Goal: Task Accomplishment & Management: Use online tool/utility

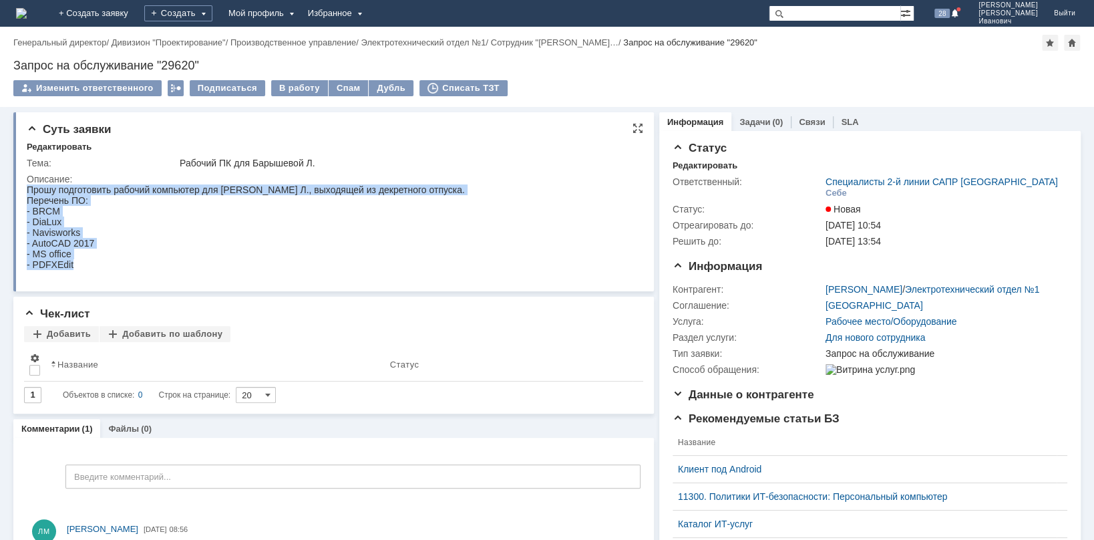
drag, startPoint x: 82, startPoint y: 273, endPoint x: 23, endPoint y: 214, distance: 83.6
click at [27, 214] on html "Прошу подготовить рабочий компьютер для [PERSON_NAME] Л., выходящей из декретно…" at bounding box center [329, 227] width 604 height 86
copy body "Прошу подготовить рабочий компьютер для [PERSON_NAME] Л., выходящей из декретно…"
click at [249, 232] on div "- Navisworks" at bounding box center [246, 232] width 438 height 11
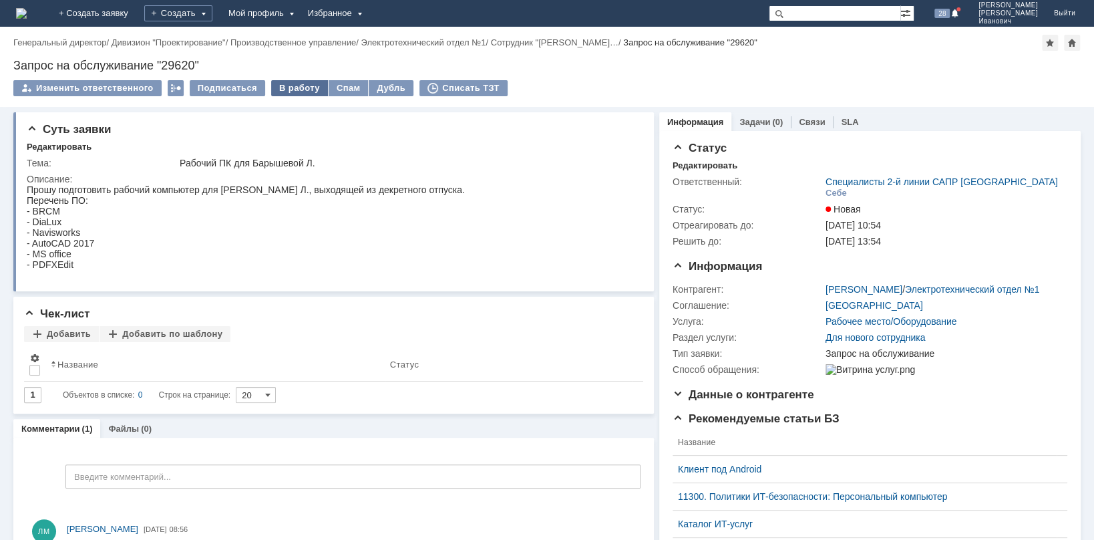
click at [291, 88] on div "В работу" at bounding box center [299, 88] width 57 height 16
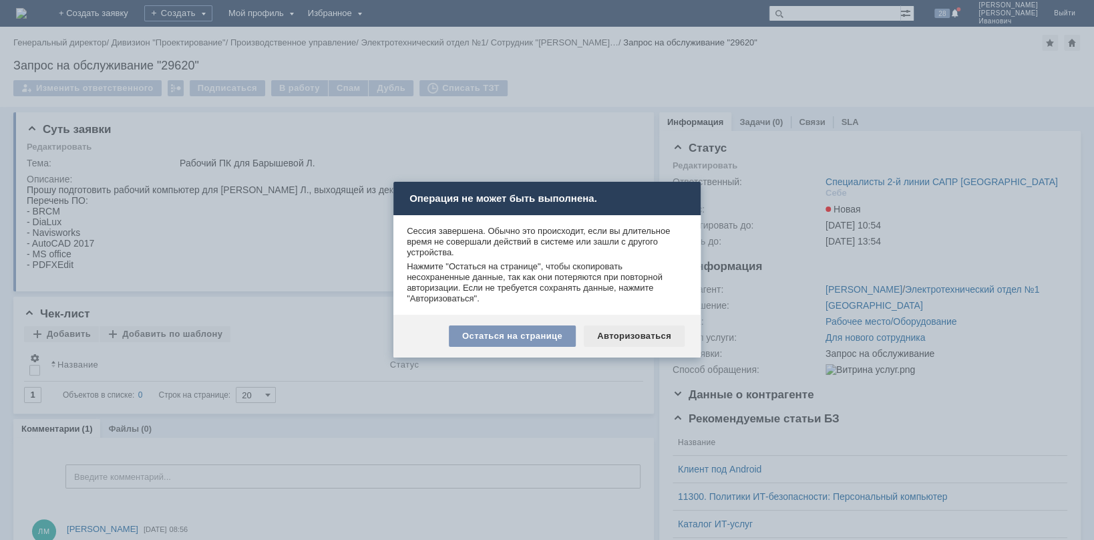
click at [639, 337] on div "Авторизоваться" at bounding box center [634, 335] width 101 height 21
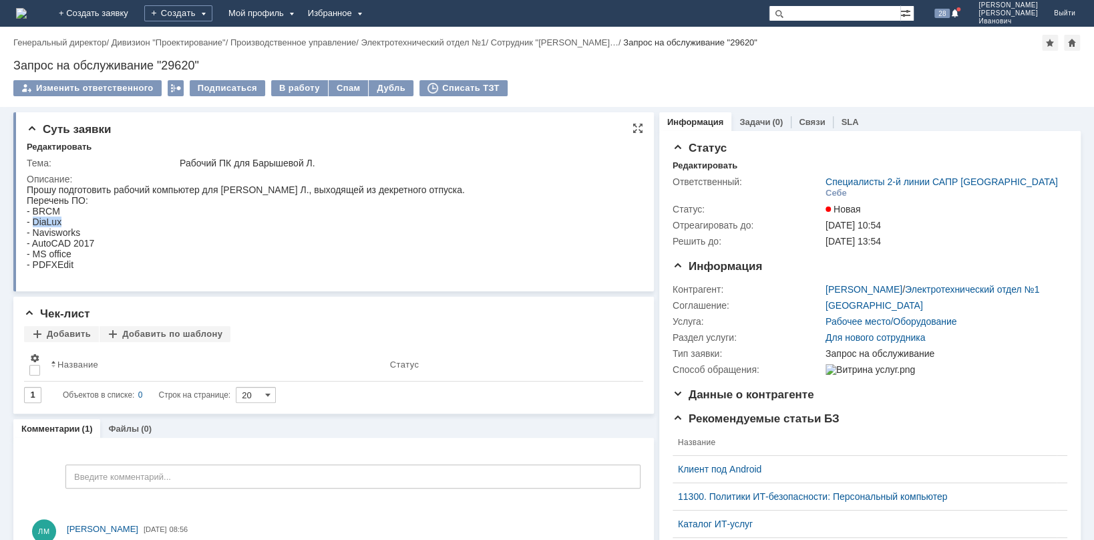
drag, startPoint x: 71, startPoint y: 220, endPoint x: 31, endPoint y: 227, distance: 40.6
click at [31, 227] on div "- DiaLux" at bounding box center [246, 221] width 438 height 11
copy div "DiaLux"
